Goal: Find specific page/section: Find specific page/section

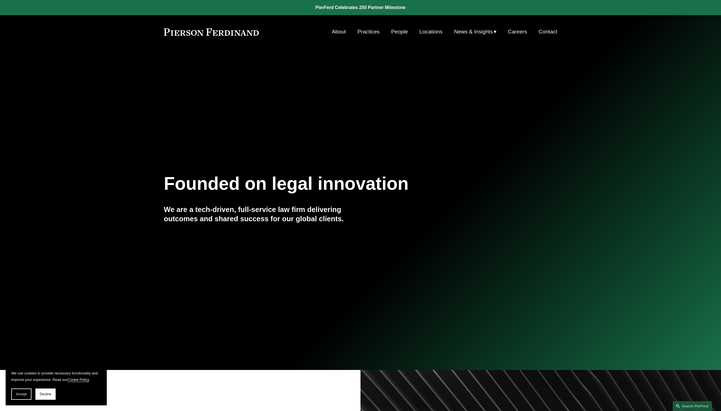
click at [520, 31] on link "Careers" at bounding box center [517, 31] width 19 height 11
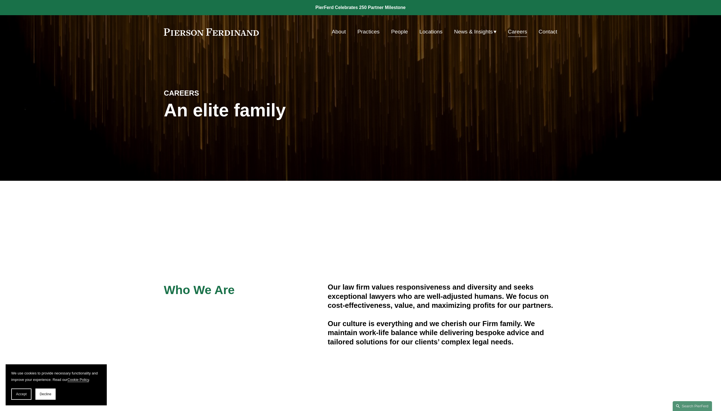
click at [399, 28] on link "People" at bounding box center [399, 31] width 17 height 11
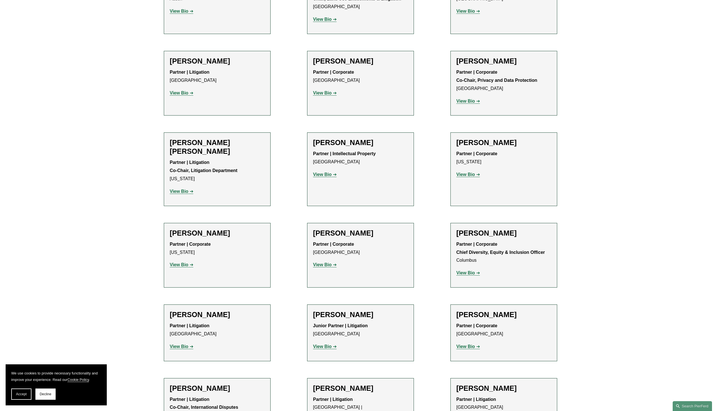
scroll to position [899, 0]
